Goal: Find specific page/section: Find specific page/section

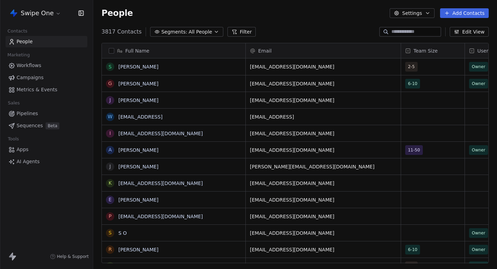
scroll to position [0, 0]
click at [41, 12] on html "Swipe One Contacts People Marketing Workflows Campaigns Metrics & Events Sales …" at bounding box center [248, 134] width 497 height 269
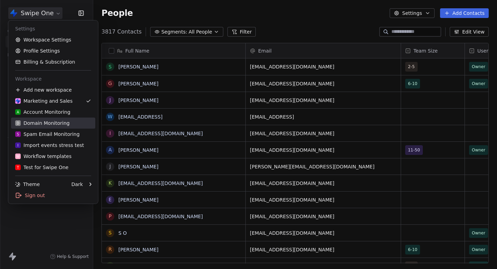
click at [54, 124] on div "D Domain Monitoring" at bounding box center [42, 123] width 55 height 7
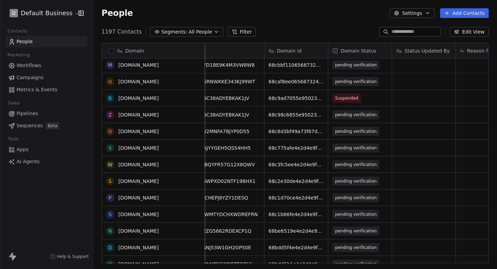
scroll to position [51, 0]
